Goal: Information Seeking & Learning: Learn about a topic

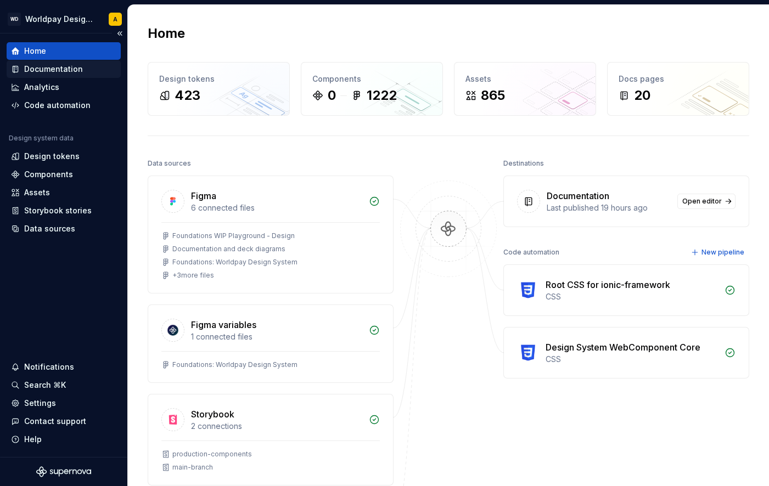
click at [66, 69] on div "Documentation" at bounding box center [53, 69] width 59 height 11
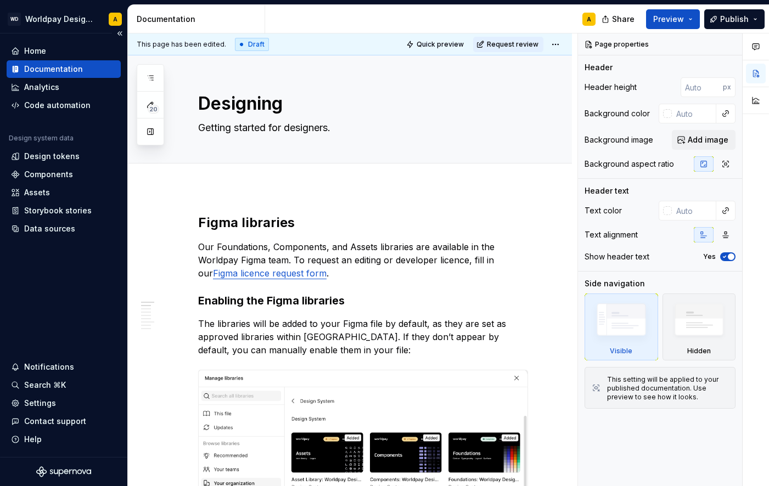
click at [33, 70] on div "Documentation" at bounding box center [53, 69] width 59 height 11
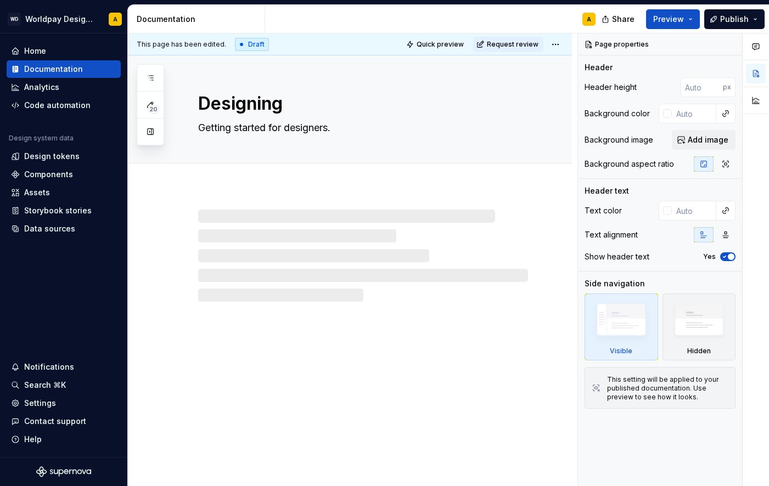
click at [167, 21] on div "Documentation" at bounding box center [199, 19] width 124 height 11
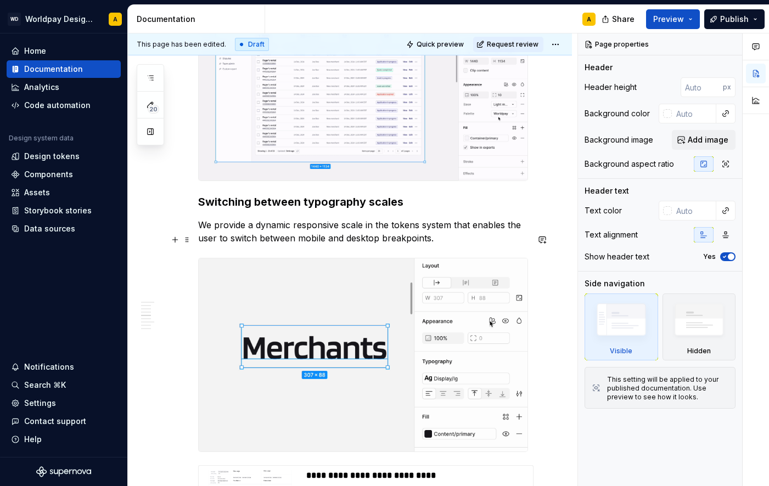
scroll to position [1495, 0]
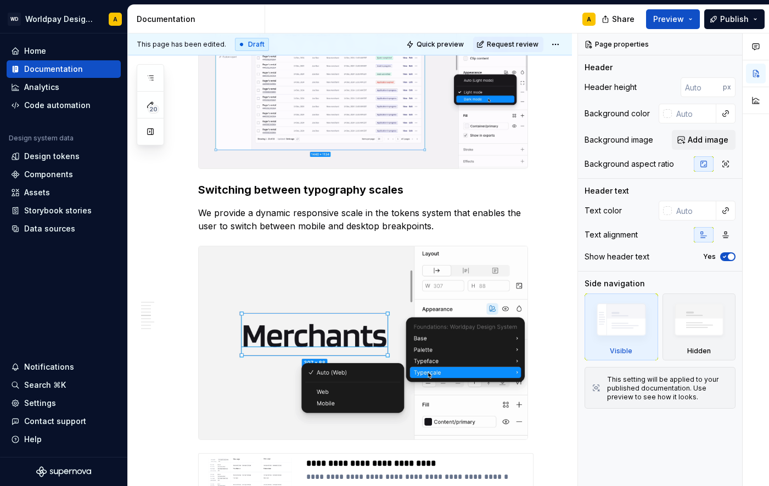
click at [158, 18] on div "Documentation" at bounding box center [199, 19] width 124 height 11
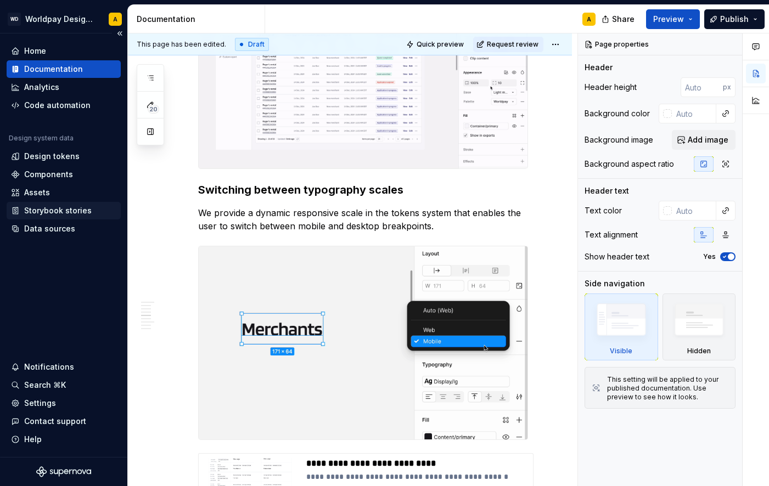
click at [41, 215] on div "Storybook stories" at bounding box center [58, 210] width 68 height 11
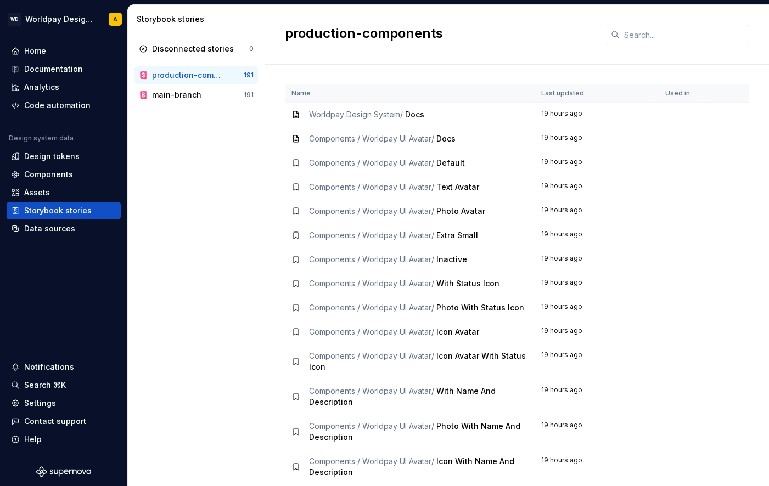
click at [420, 138] on span "Components / Worldpay UI Avatar /" at bounding box center [371, 138] width 125 height 9
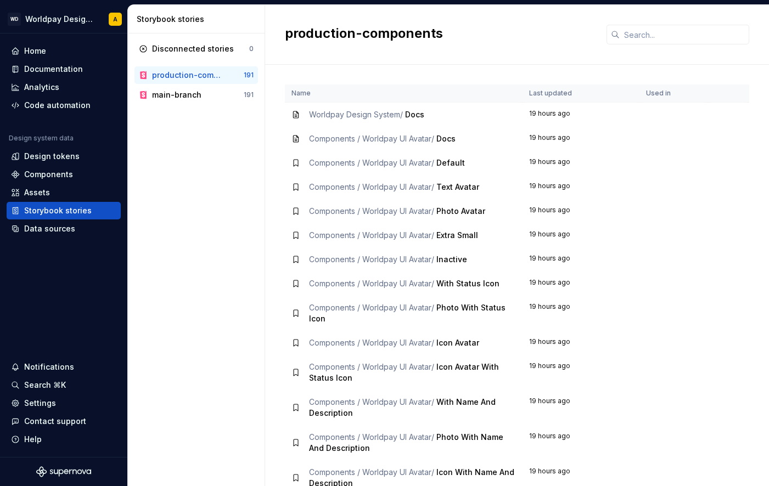
click at [402, 120] on div "Worldpay Design System / Docs" at bounding box center [366, 114] width 115 height 11
click at [60, 68] on div "Documentation" at bounding box center [53, 69] width 59 height 11
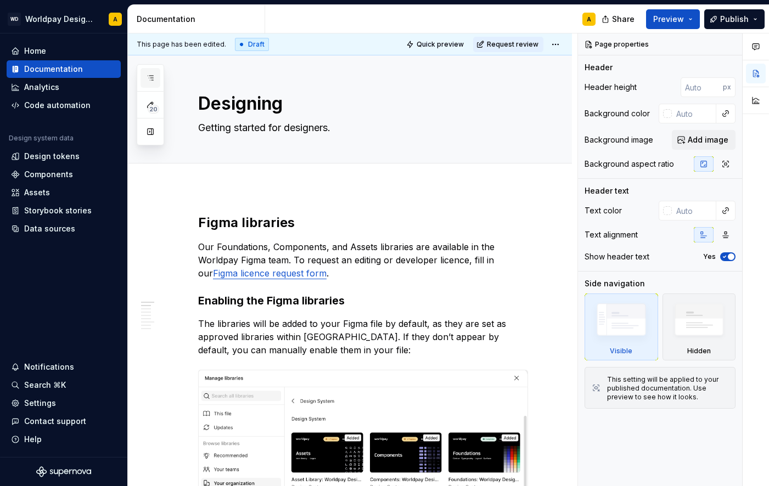
click at [151, 74] on icon "button" at bounding box center [150, 78] width 9 height 9
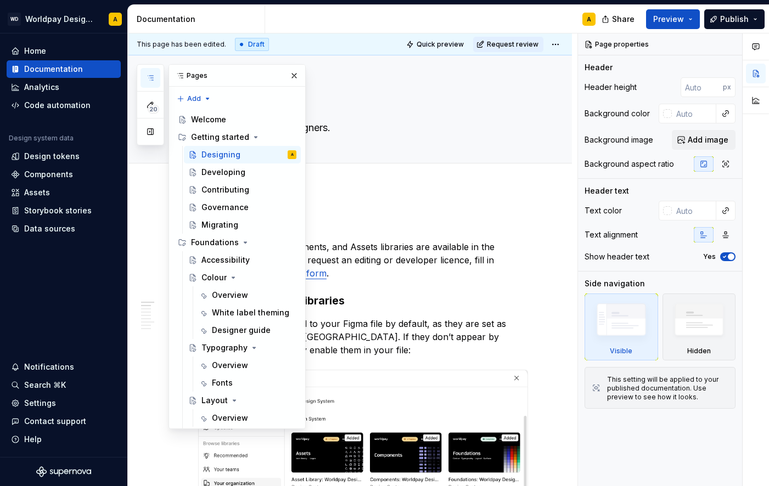
click at [151, 74] on icon "button" at bounding box center [150, 78] width 9 height 9
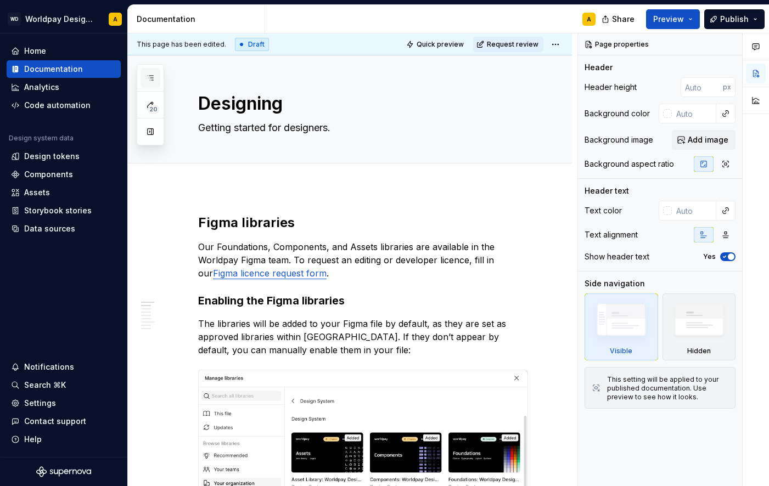
click at [151, 75] on icon "button" at bounding box center [150, 78] width 9 height 9
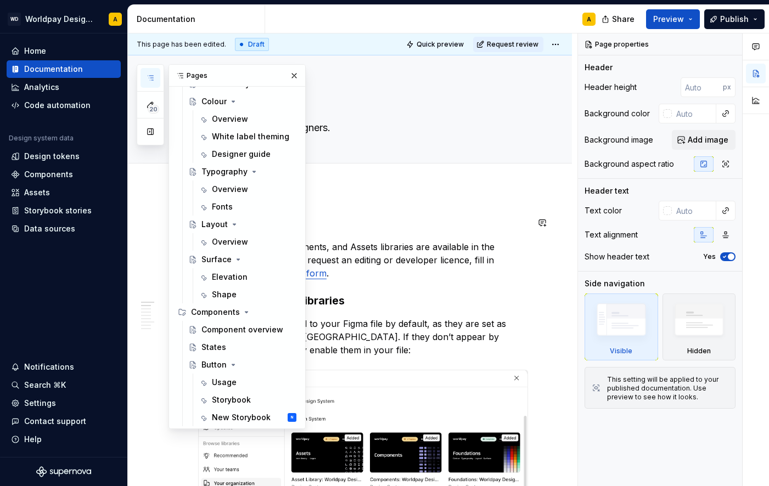
scroll to position [176, 0]
click at [231, 383] on div "Usage" at bounding box center [224, 382] width 25 height 11
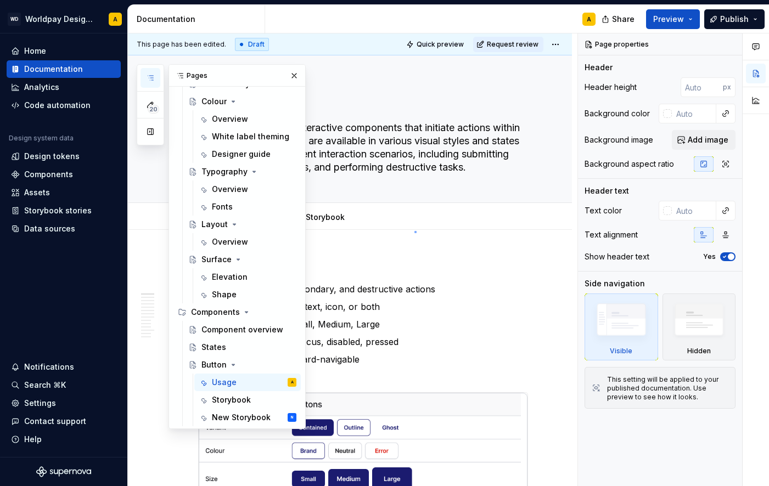
click at [414, 231] on div "**********" at bounding box center [353, 259] width 450 height 453
click at [391, 211] on button "Add tab" at bounding box center [378, 217] width 44 height 15
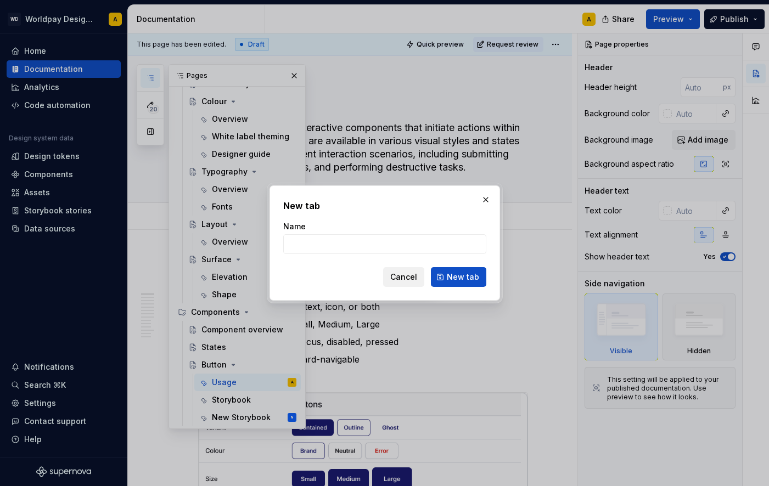
click at [407, 276] on span "Cancel" at bounding box center [403, 277] width 27 height 11
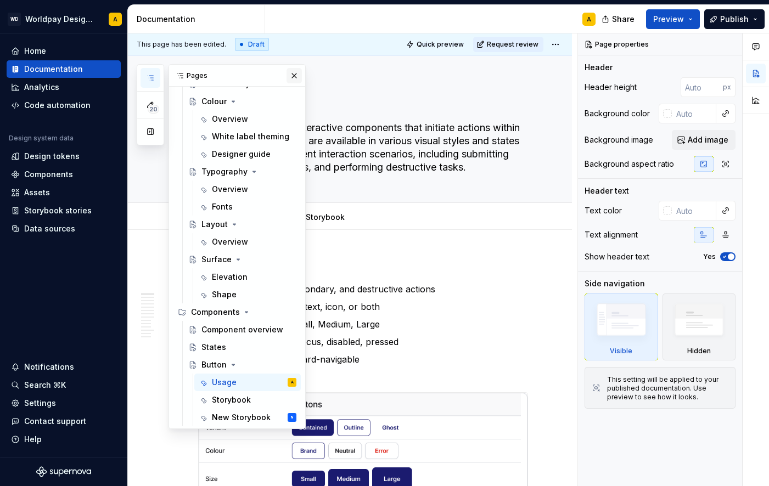
click at [293, 78] on button "button" at bounding box center [294, 75] width 15 height 15
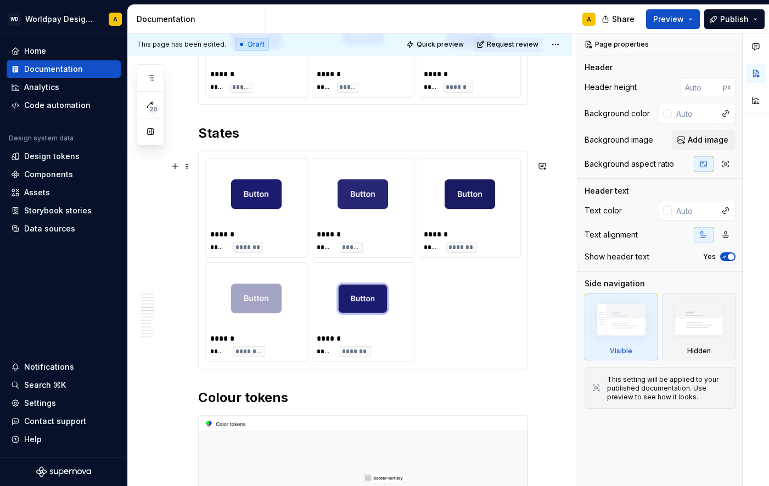
scroll to position [1174, 0]
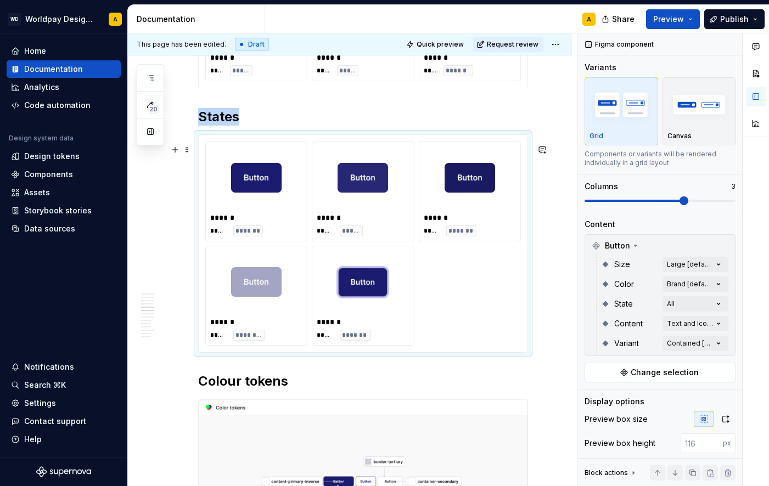
click at [263, 188] on img at bounding box center [256, 178] width 53 height 55
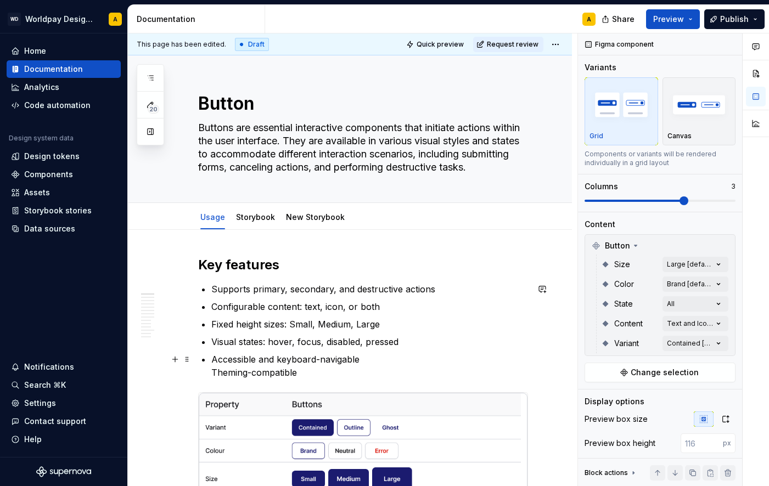
scroll to position [0, 0]
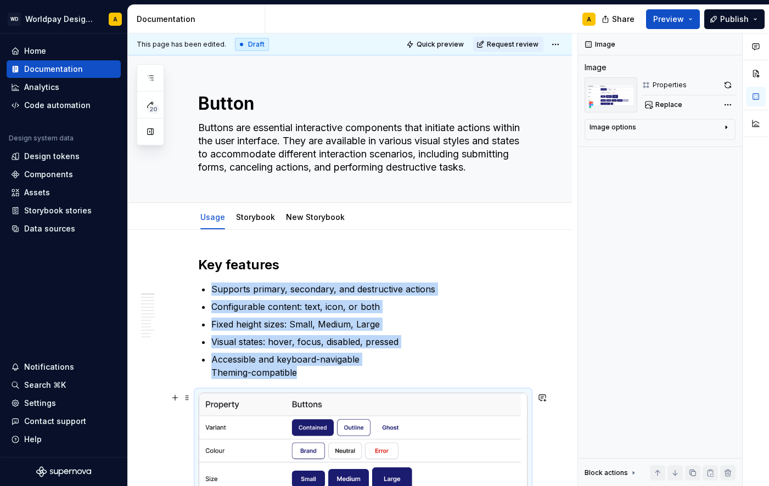
click at [310, 427] on img at bounding box center [363, 467] width 329 height 149
click at [259, 220] on link "Storybook" at bounding box center [255, 216] width 39 height 9
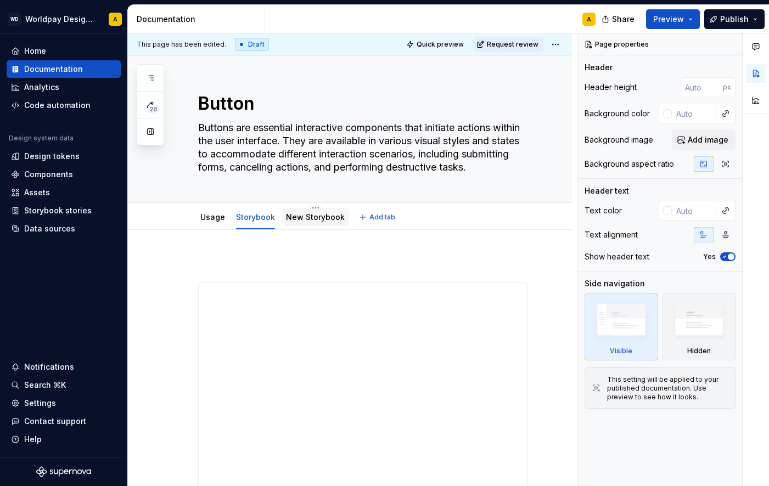
click at [291, 227] on div "New Storybook" at bounding box center [316, 217] width 68 height 20
click at [308, 217] on link "New Storybook" at bounding box center [315, 216] width 59 height 9
click at [203, 214] on link "Usage" at bounding box center [212, 216] width 25 height 9
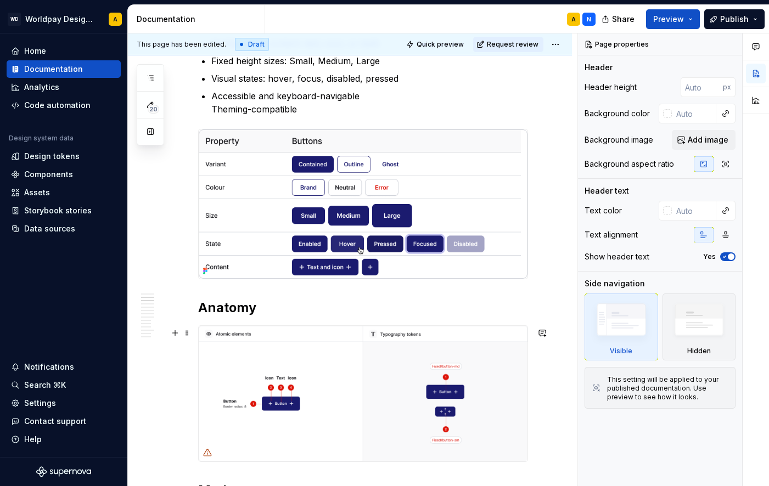
scroll to position [267, 0]
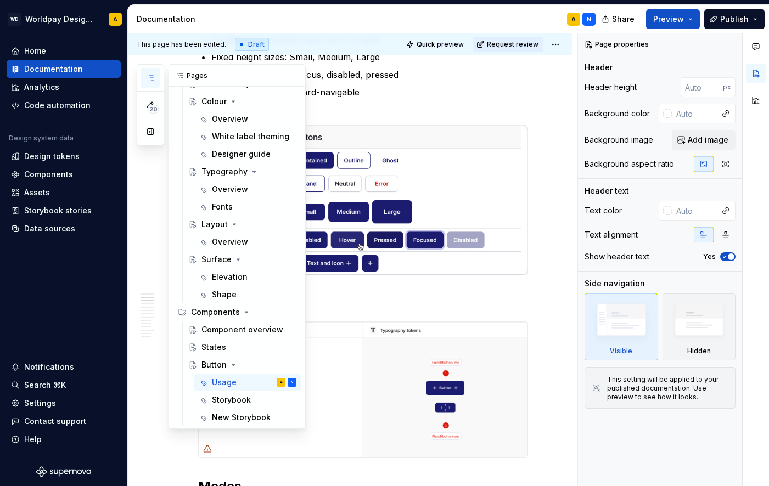
click at [146, 77] on icon "button" at bounding box center [150, 78] width 9 height 9
click at [71, 209] on div "Storybook stories" at bounding box center [58, 210] width 68 height 11
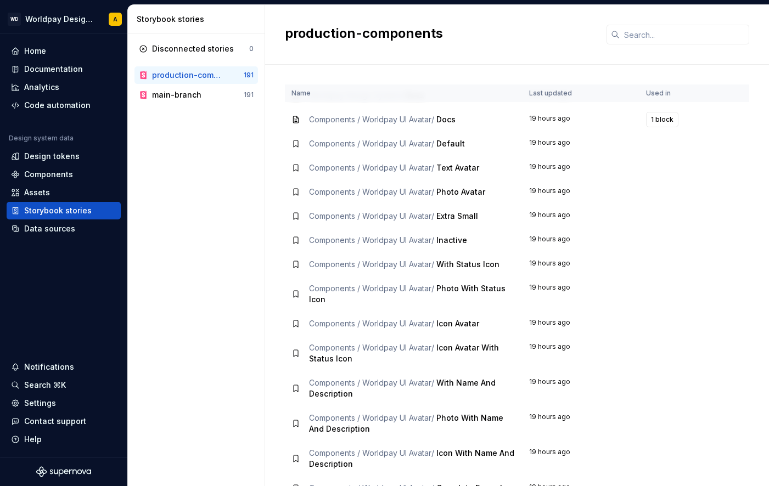
scroll to position [27, 0]
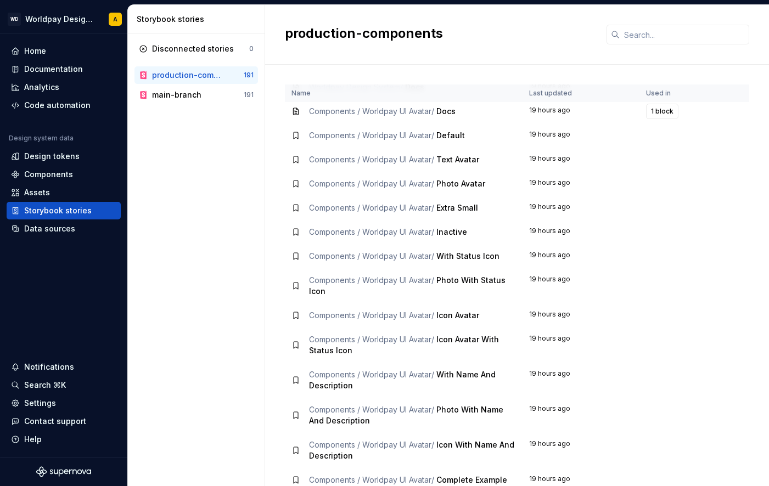
click at [464, 313] on span "Icon Avatar" at bounding box center [457, 315] width 43 height 9
click at [328, 311] on span "Components / Worldpay UI Avatar /" at bounding box center [371, 315] width 125 height 9
click at [457, 285] on div "Components / Worldpay UI Avatar / Photo With Status Icon" at bounding box center [412, 286] width 207 height 22
click at [434, 278] on span "Components / Worldpay UI Avatar /" at bounding box center [371, 280] width 125 height 9
click at [184, 91] on div "main-branch" at bounding box center [176, 94] width 49 height 11
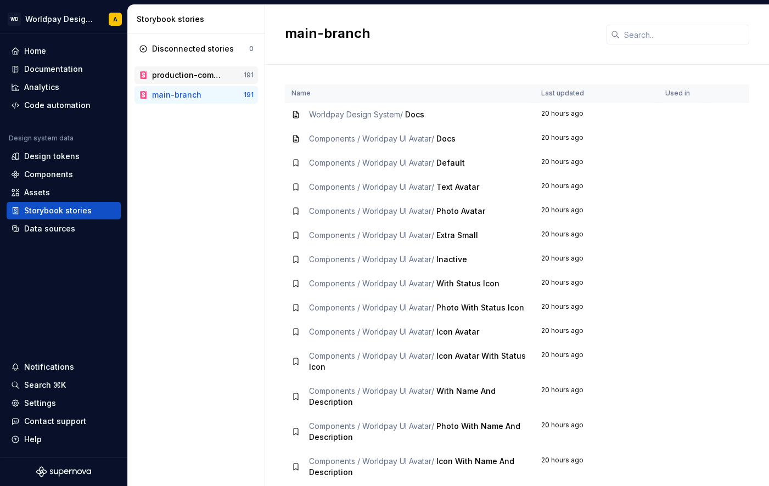
click at [182, 78] on div "production-components" at bounding box center [189, 75] width 74 height 11
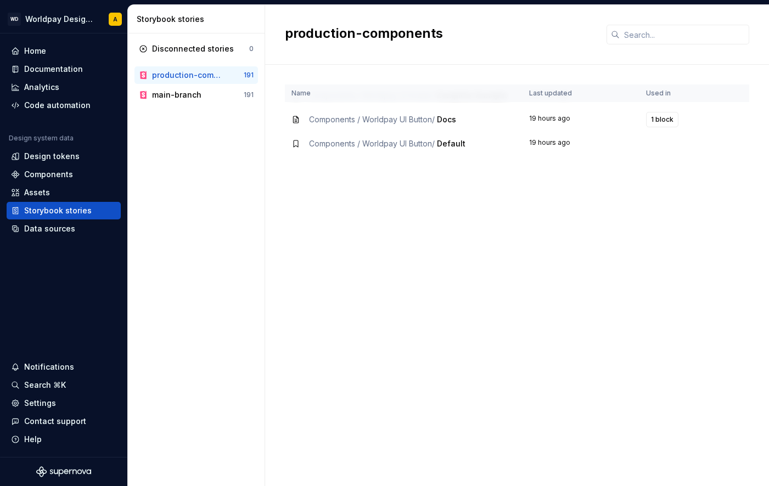
scroll to position [413, 0]
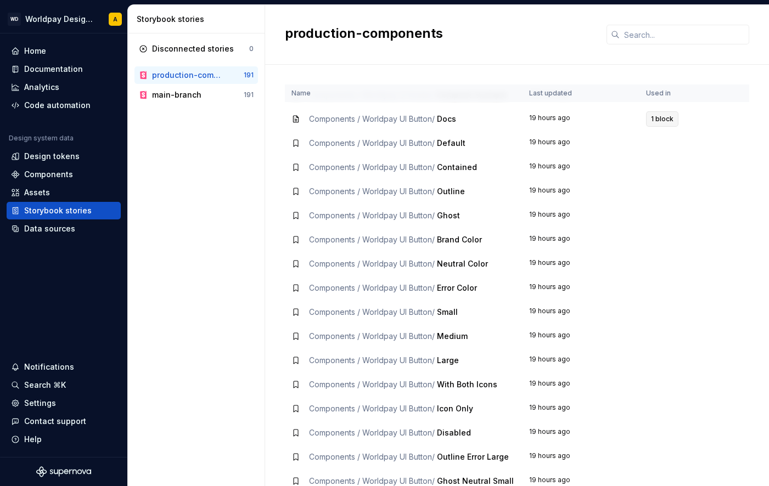
click at [656, 116] on span "1 block" at bounding box center [662, 119] width 23 height 9
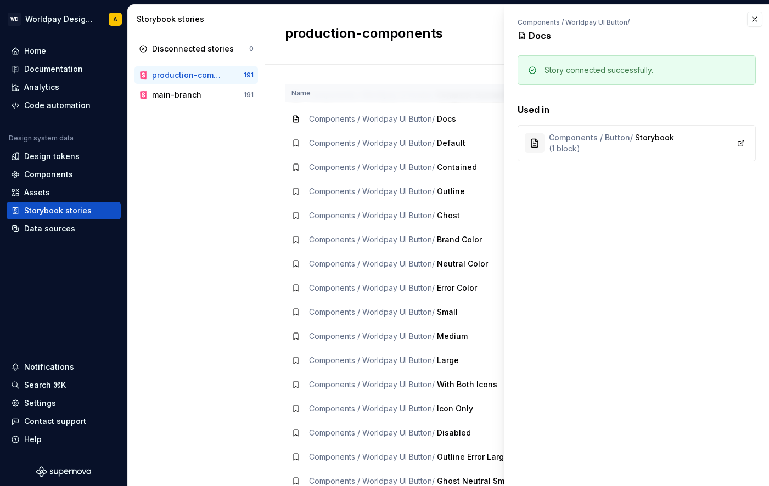
click at [506, 138] on div "Story connected successfully. Used in Components / Button / Storybook ( 1 block…" at bounding box center [636, 114] width 265 height 119
click at [456, 169] on span "Contained" at bounding box center [457, 166] width 40 height 9
click at [334, 153] on td "Components / Worldpay UI Button / Default" at bounding box center [404, 143] width 238 height 24
click at [327, 135] on td "Components / Worldpay UI Button / Default" at bounding box center [404, 143] width 238 height 24
click at [756, 21] on button "button" at bounding box center [754, 19] width 15 height 15
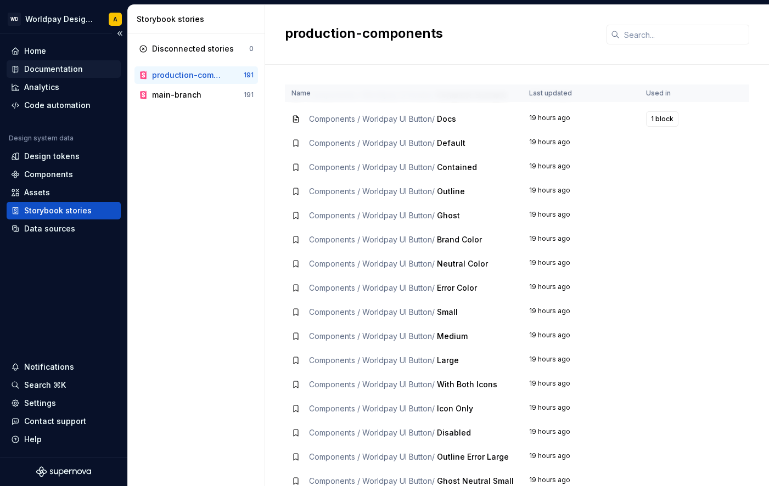
click at [59, 61] on div "Documentation" at bounding box center [64, 69] width 114 height 18
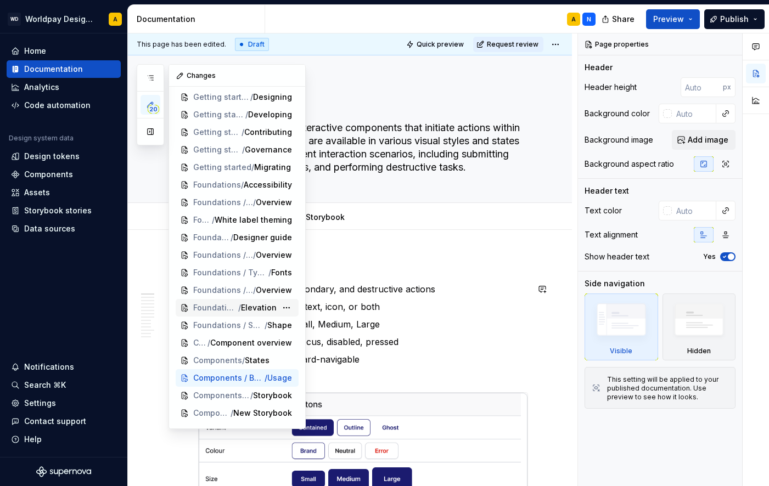
scroll to position [40, 0]
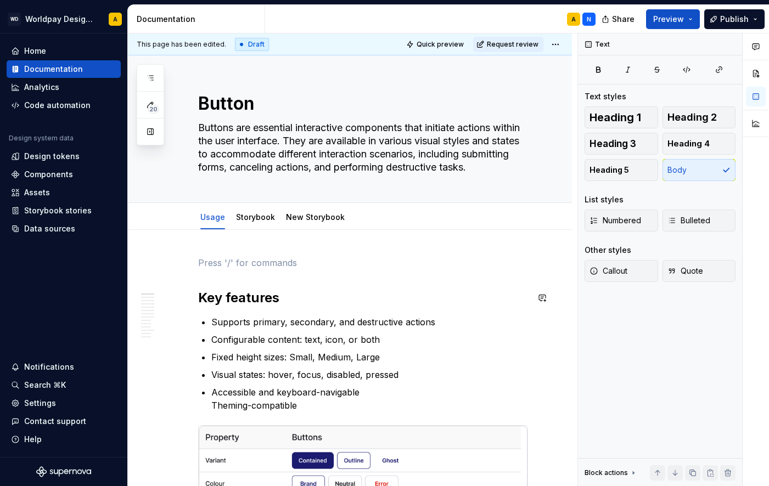
scroll to position [1, 0]
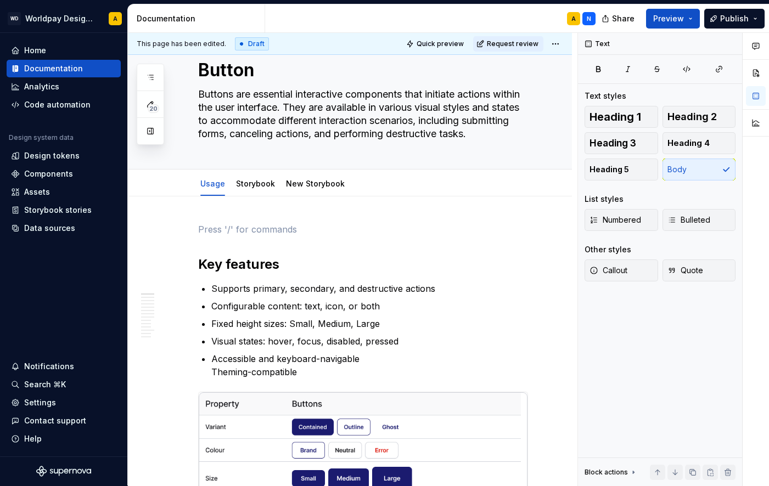
click at [146, 114] on div "20" at bounding box center [150, 104] width 27 height 81
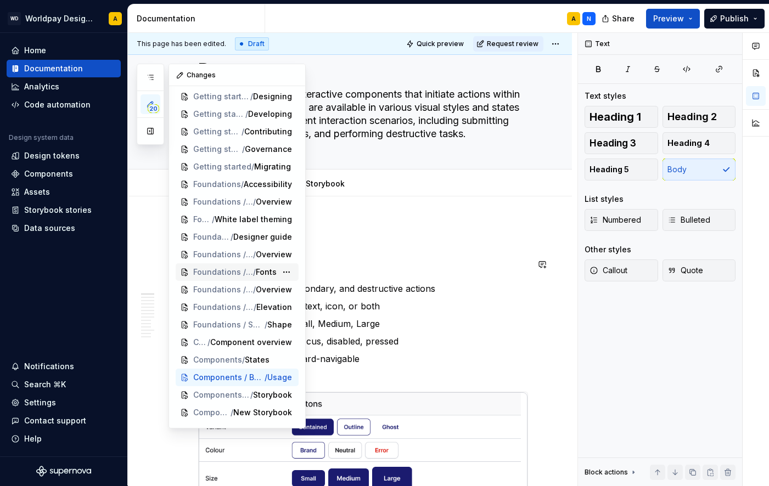
click at [227, 270] on span "Foundations / Typography" at bounding box center [223, 272] width 60 height 11
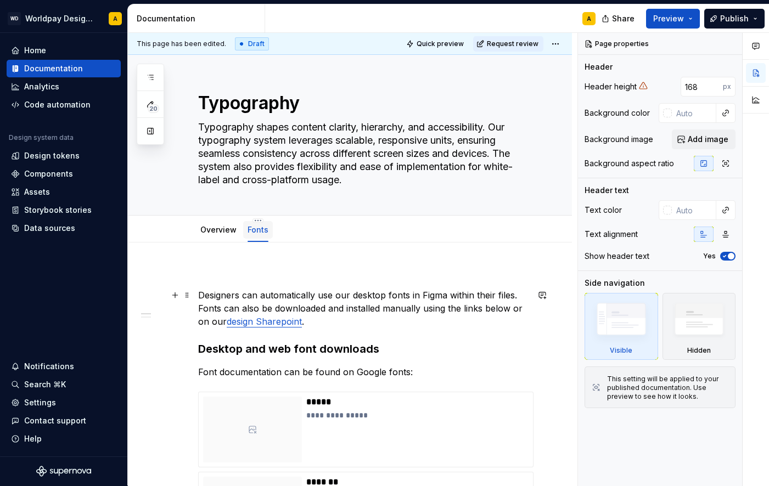
scroll to position [1, 0]
click at [218, 231] on link "Overview" at bounding box center [218, 228] width 36 height 9
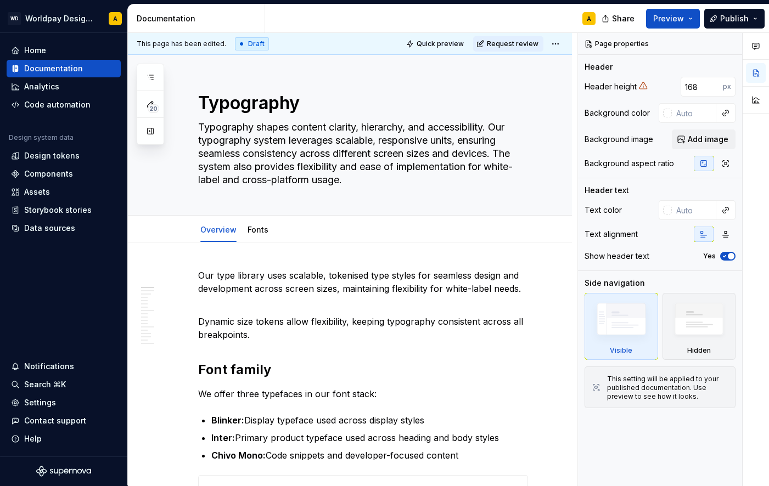
type textarea "*"
